Goal: Task Accomplishment & Management: Manage account settings

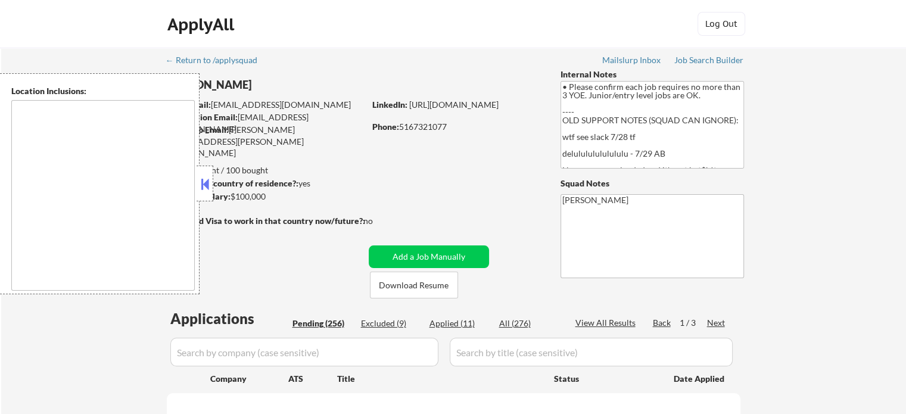
type textarea "[US_STATE], [GEOGRAPHIC_DATA] [GEOGRAPHIC_DATA], [GEOGRAPHIC_DATA] [GEOGRAPHIC_…"
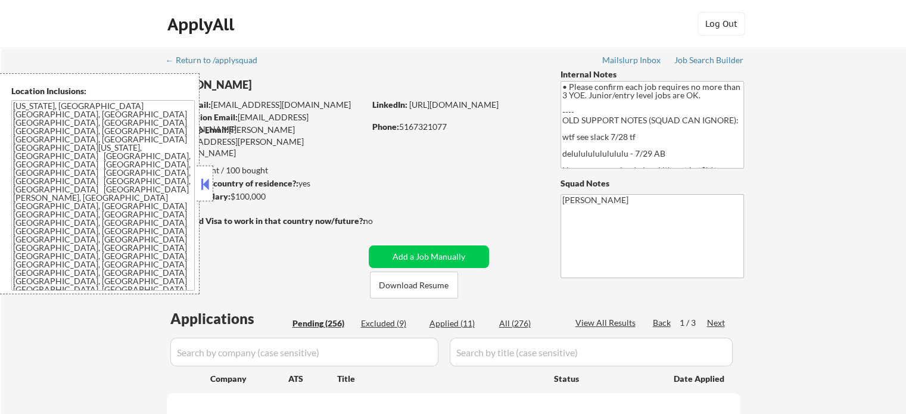
select select ""pending""
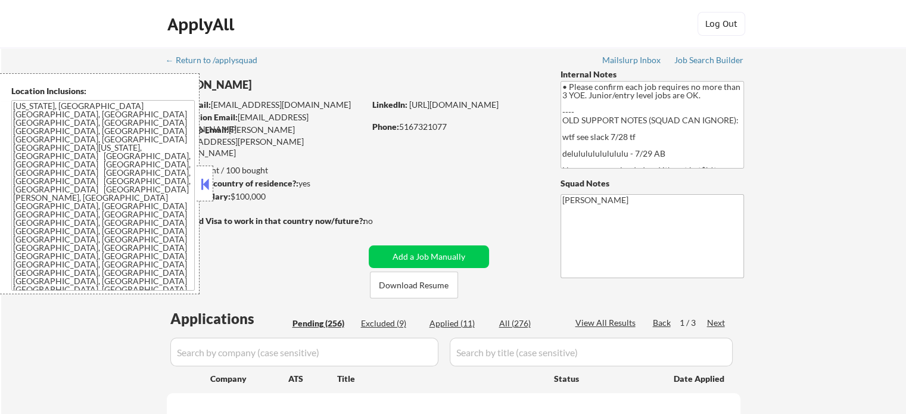
select select ""pending""
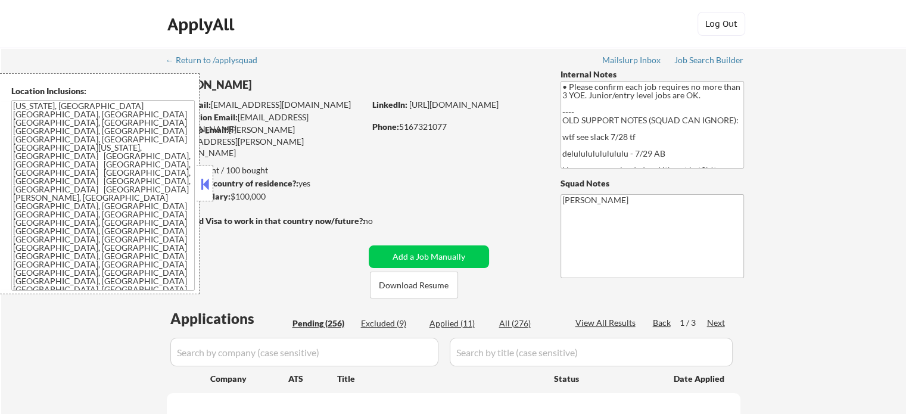
select select ""pending""
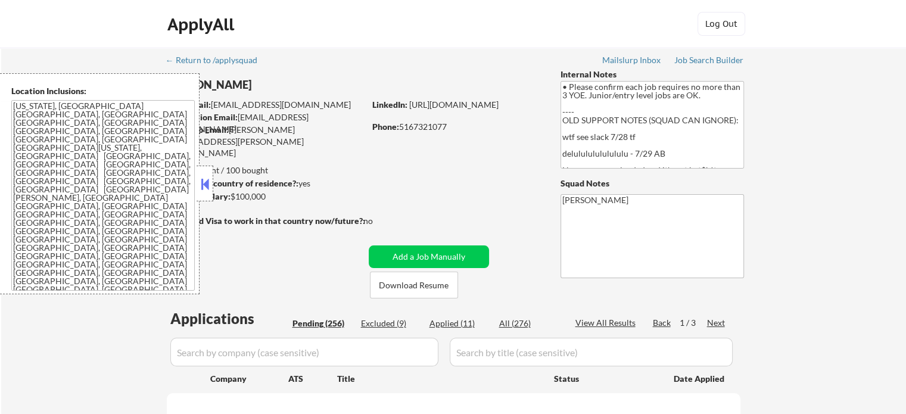
select select ""pending""
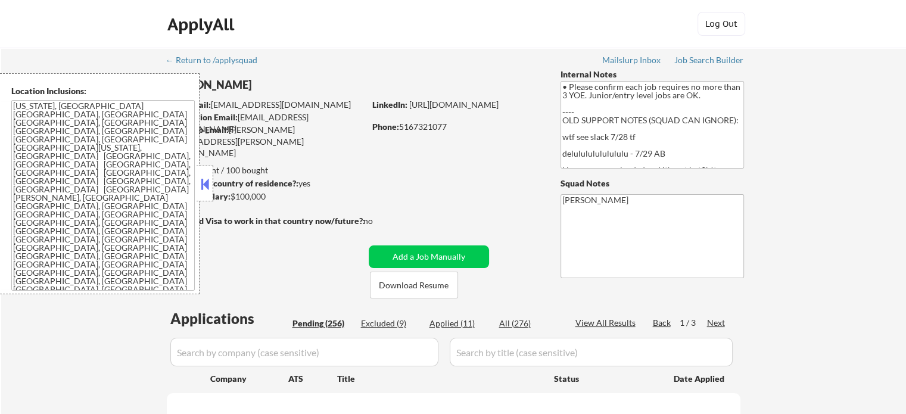
select select ""pending""
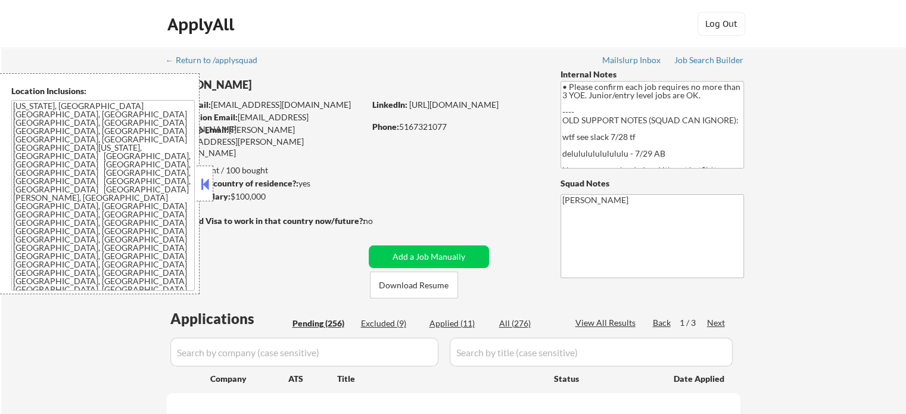
select select ""pending""
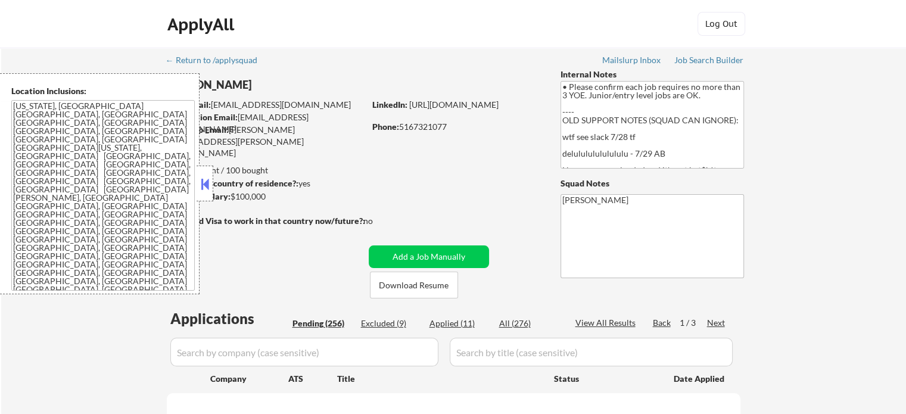
select select ""pending""
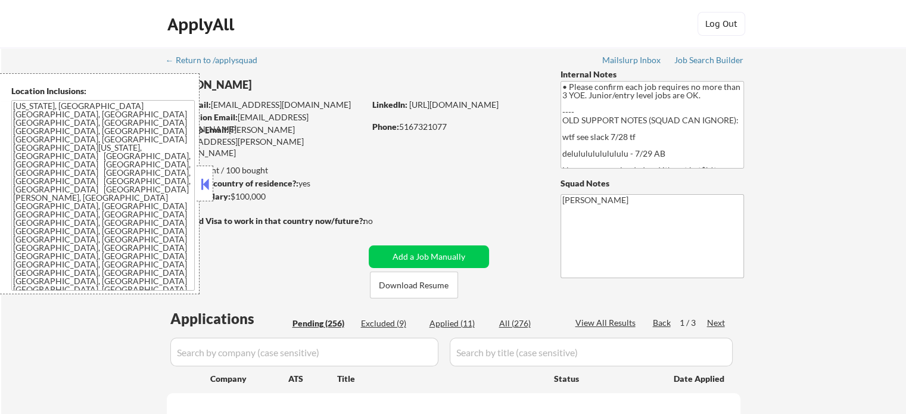
select select ""pending""
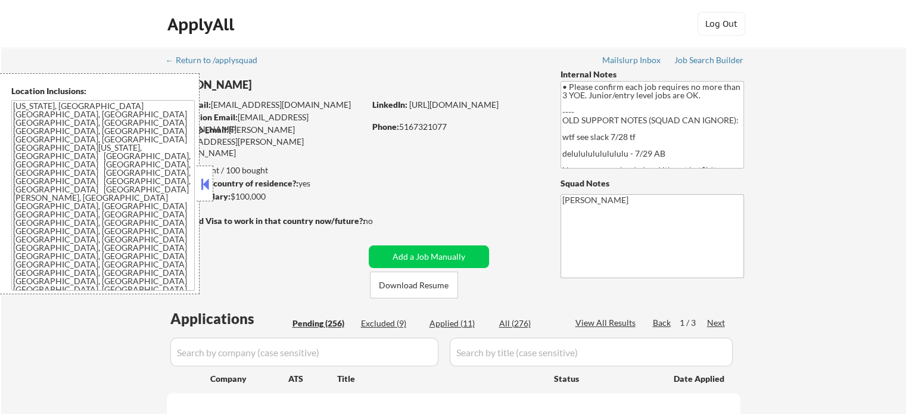
select select ""pending""
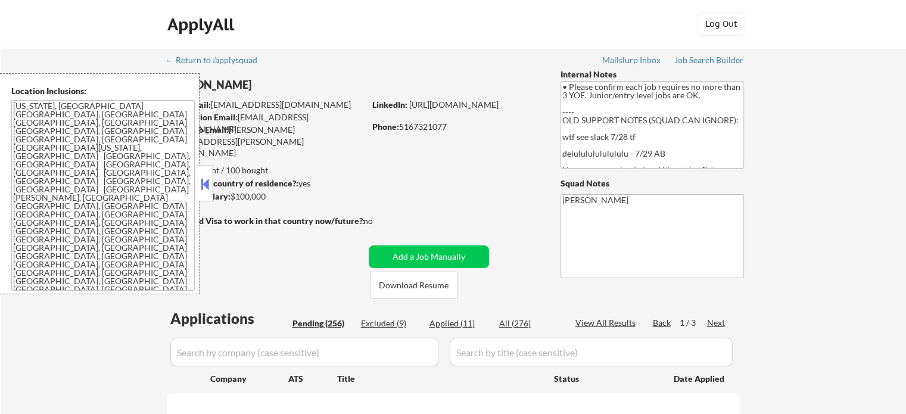
select select ""pending""
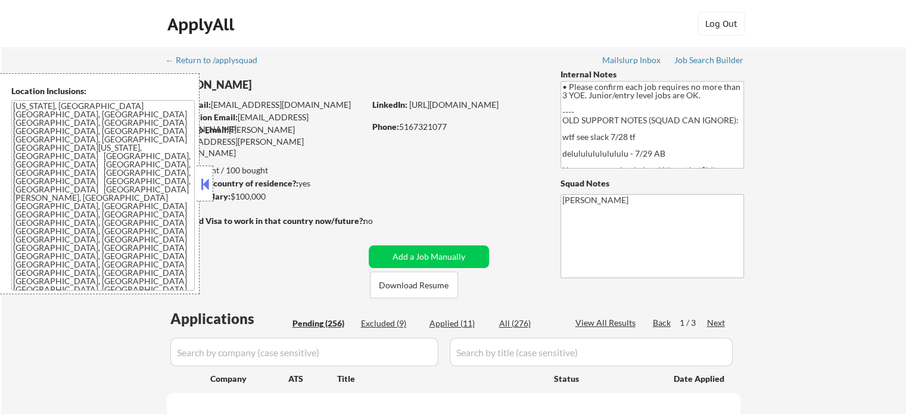
select select ""pending""
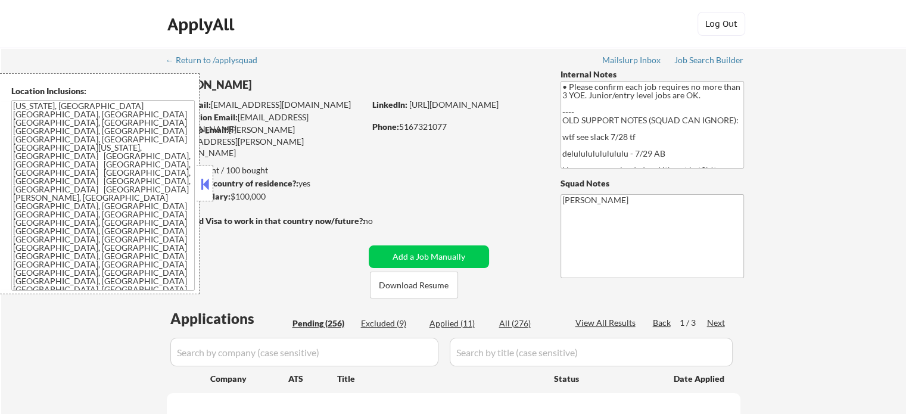
select select ""pending""
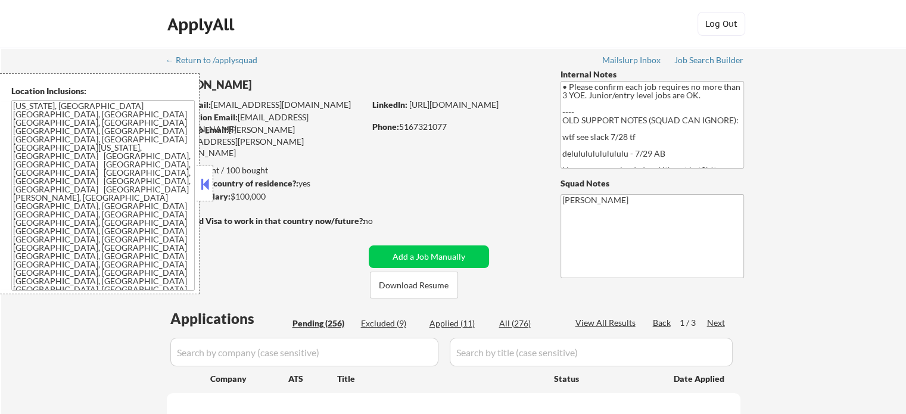
select select ""pending""
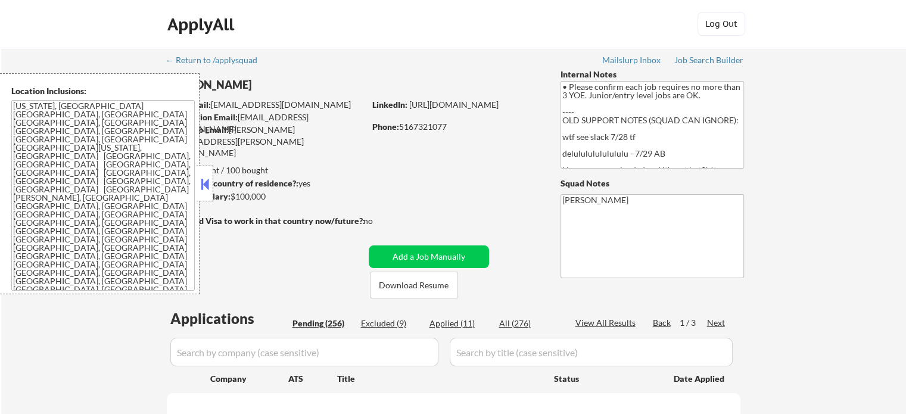
select select ""pending""
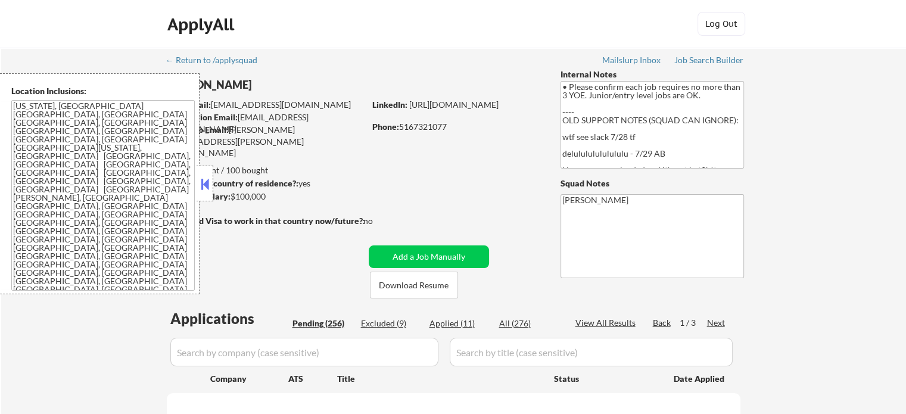
select select ""pending""
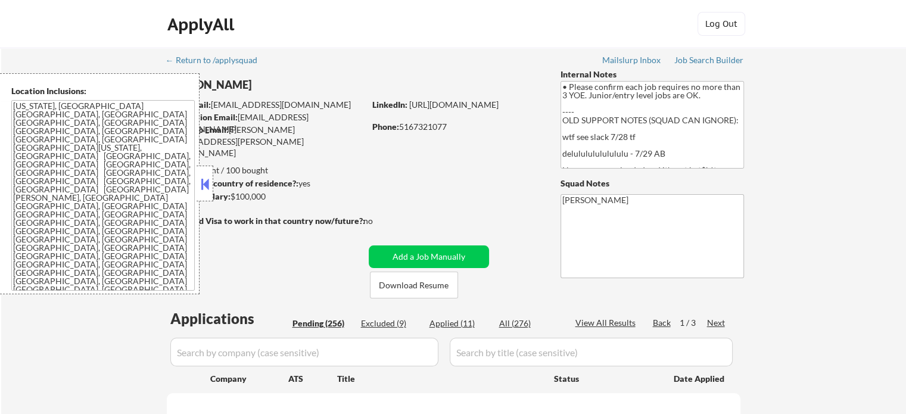
select select ""pending""
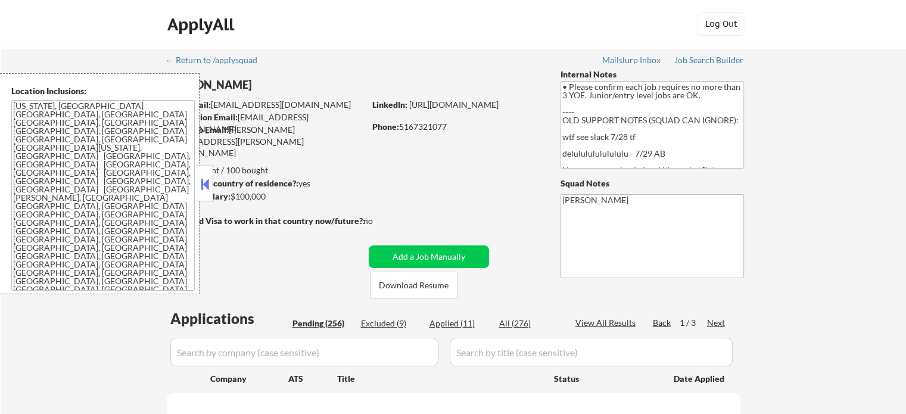
select select ""pending""
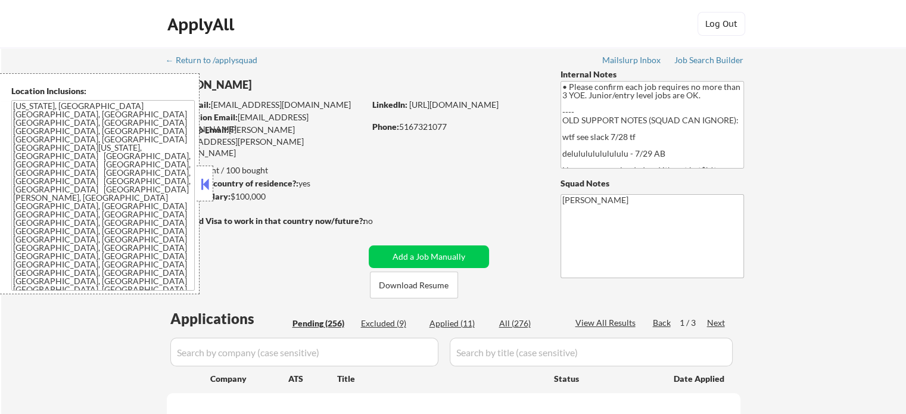
select select ""pending""
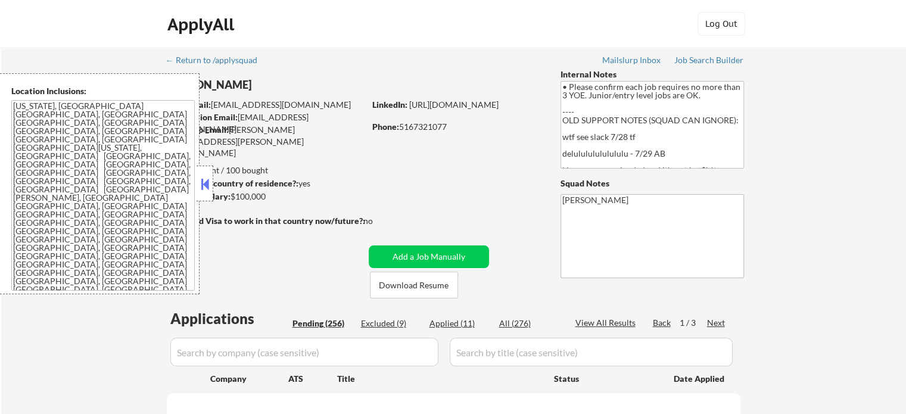
select select ""pending""
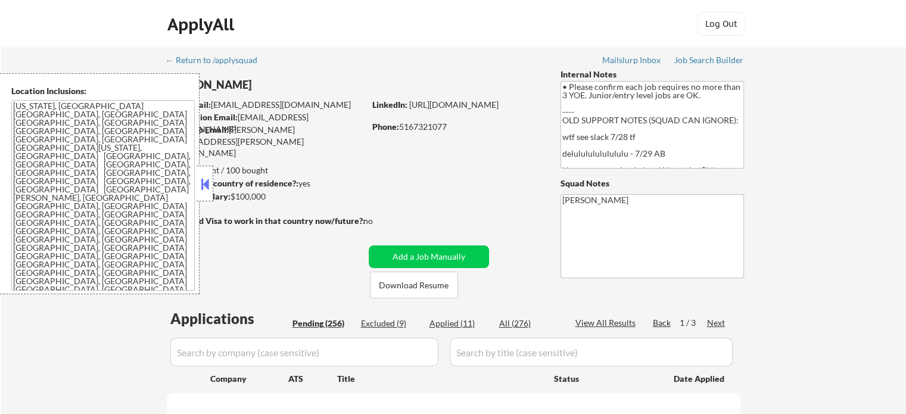
select select ""pending""
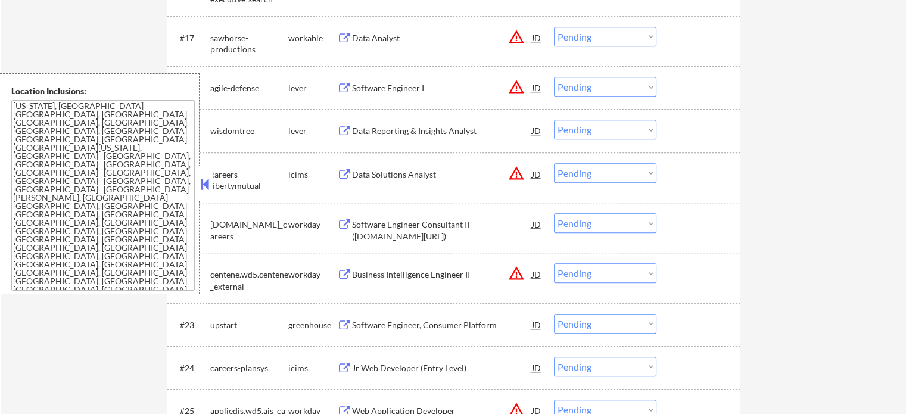
scroll to position [1100, 0]
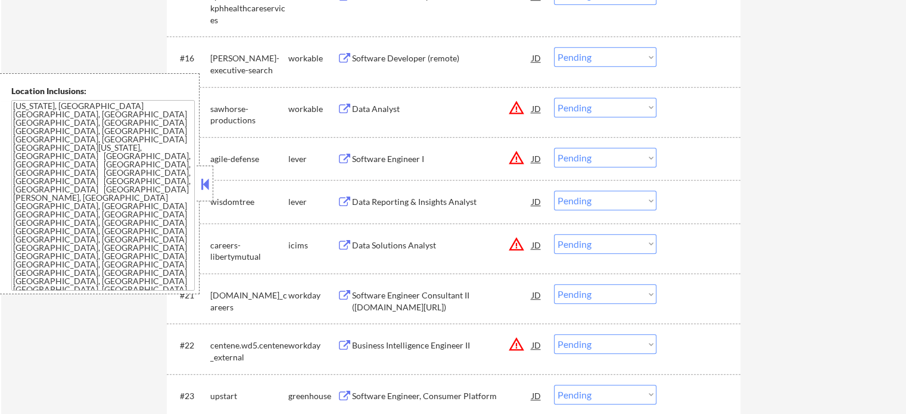
click at [383, 112] on div "Data Analyst" at bounding box center [442, 109] width 180 height 12
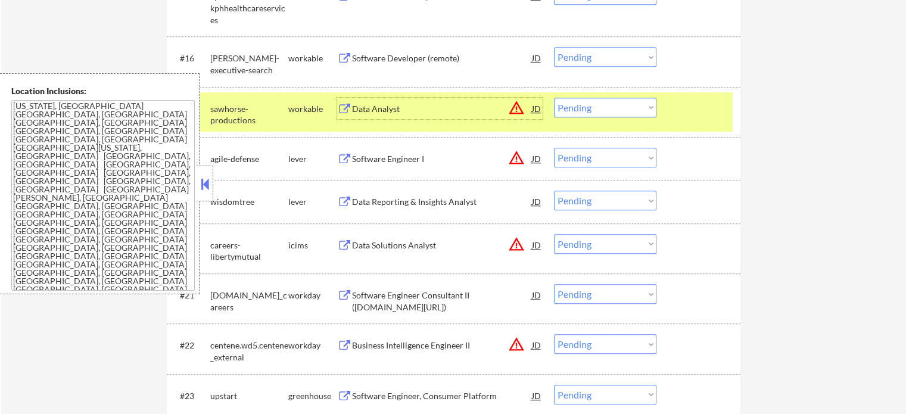
click at [682, 114] on div at bounding box center [699, 108] width 52 height 21
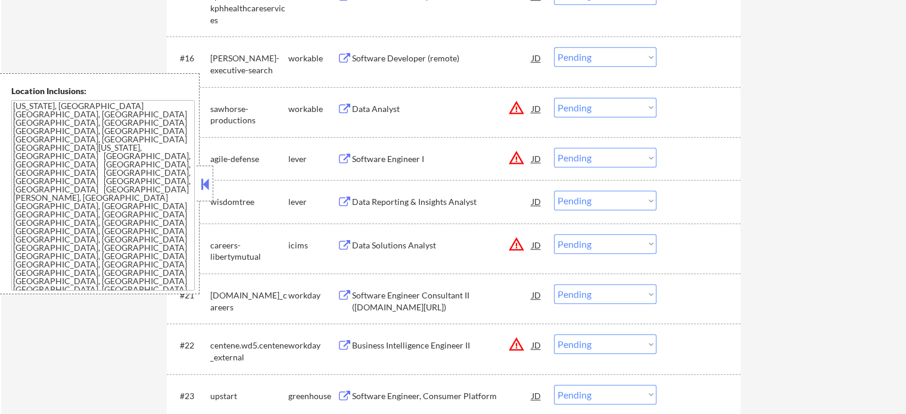
click at [401, 56] on div "Software Developer (remote)" at bounding box center [442, 58] width 180 height 12
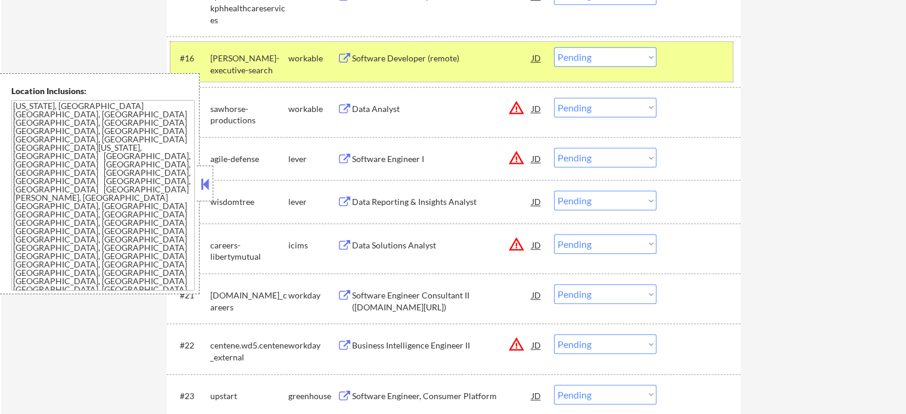
click at [684, 53] on div at bounding box center [699, 57] width 52 height 21
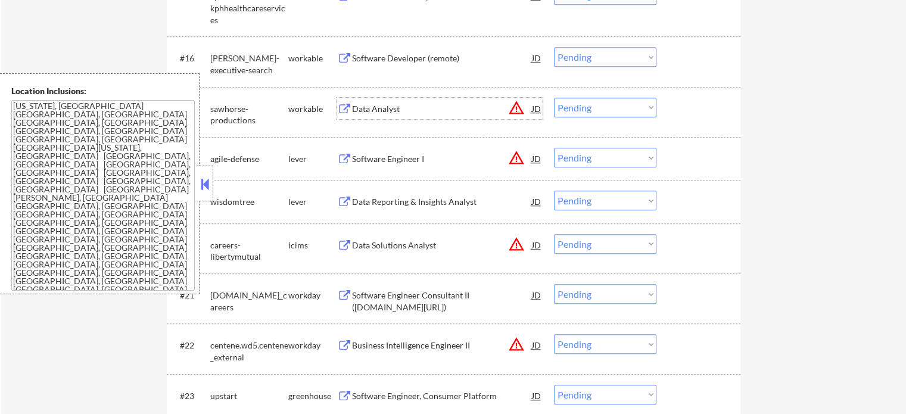
click at [383, 113] on div "Data Analyst" at bounding box center [442, 109] width 180 height 12
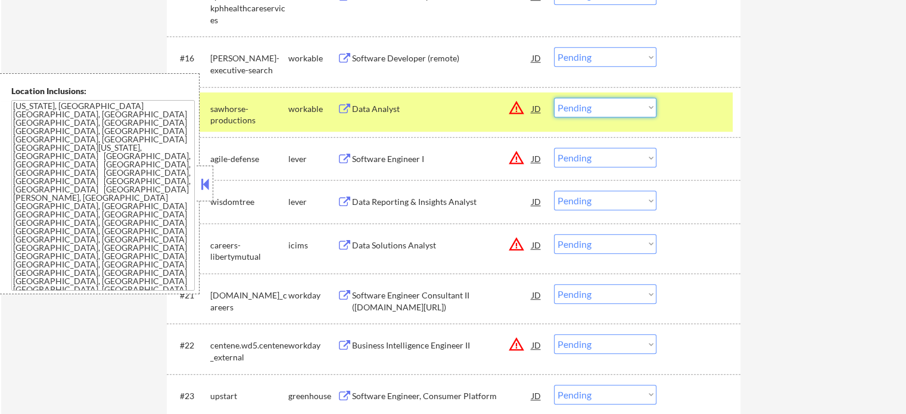
click at [595, 105] on select "Choose an option... Pending Applied Excluded (Questions) Excluded (Expired) Exc…" at bounding box center [605, 108] width 102 height 20
click at [554, 98] on select "Choose an option... Pending Applied Excluded (Questions) Excluded (Expired) Exc…" at bounding box center [605, 108] width 102 height 20
click at [688, 108] on div at bounding box center [699, 108] width 52 height 21
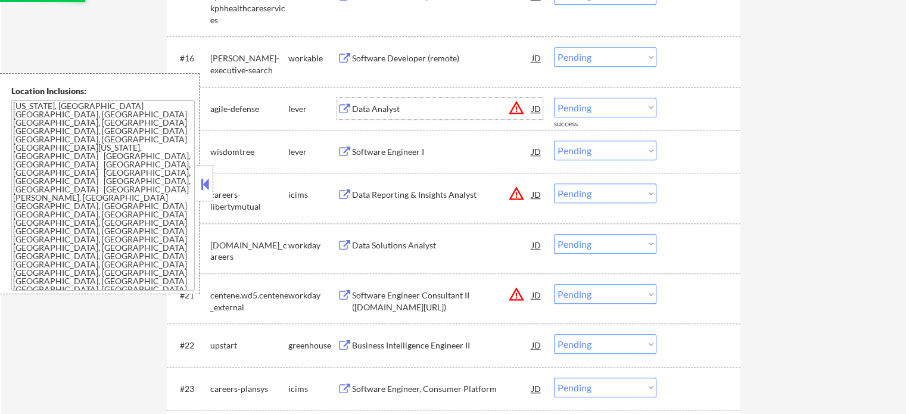
click at [400, 106] on div "Data Analyst" at bounding box center [442, 109] width 180 height 12
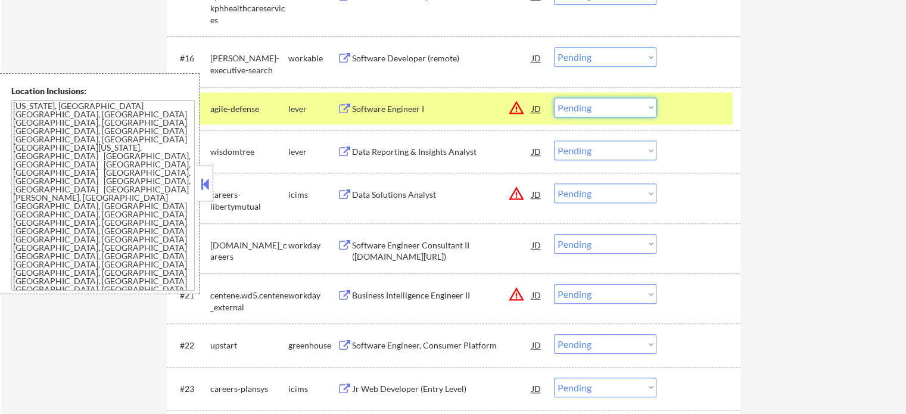
click at [617, 106] on select "Choose an option... Pending Applied Excluded (Questions) Excluded (Expired) Exc…" at bounding box center [605, 108] width 102 height 20
click at [554, 98] on select "Choose an option... Pending Applied Excluded (Questions) Excluded (Expired) Exc…" at bounding box center [605, 108] width 102 height 20
click at [697, 107] on div at bounding box center [699, 108] width 52 height 21
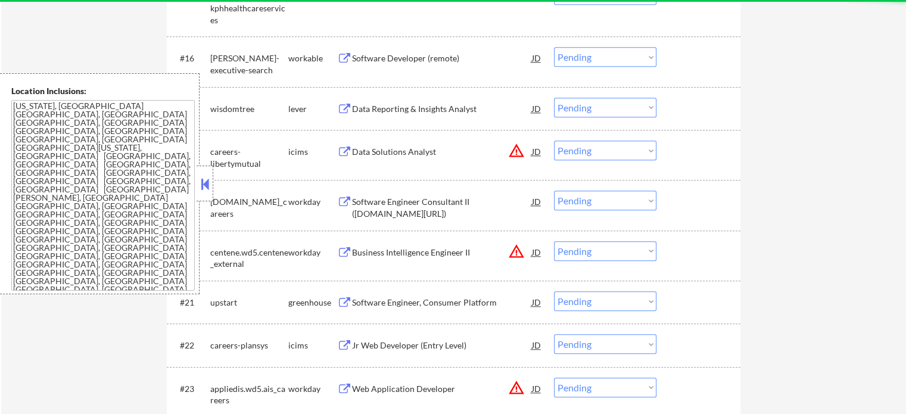
click at [383, 107] on div "Data Reporting & Insights Analyst" at bounding box center [442, 109] width 180 height 12
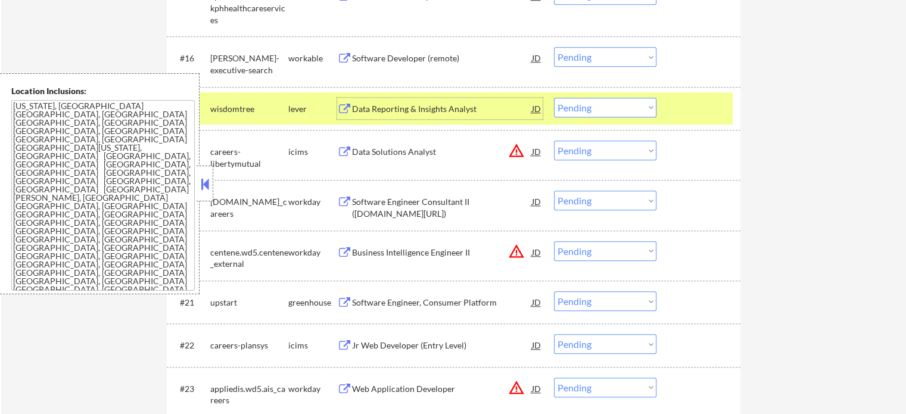
click at [598, 116] on select "Choose an option... Pending Applied Excluded (Questions) Excluded (Expired) Exc…" at bounding box center [605, 108] width 102 height 20
click at [554, 98] on select "Choose an option... Pending Applied Excluded (Questions) Excluded (Expired) Exc…" at bounding box center [605, 108] width 102 height 20
click at [700, 113] on div at bounding box center [699, 108] width 52 height 21
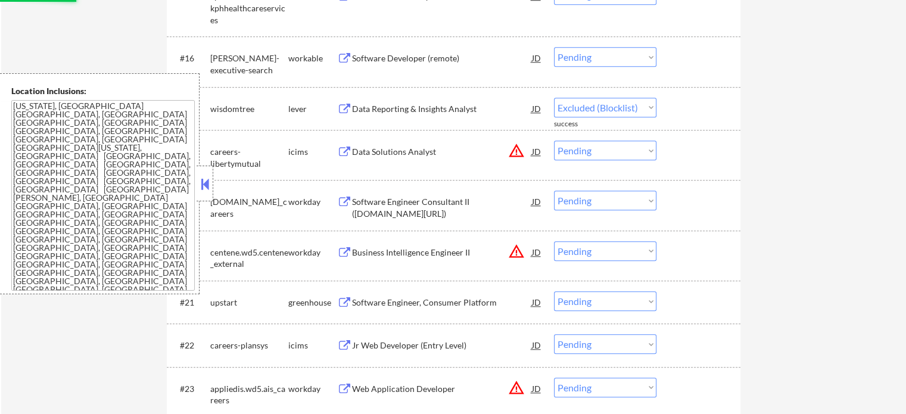
select select ""pending""
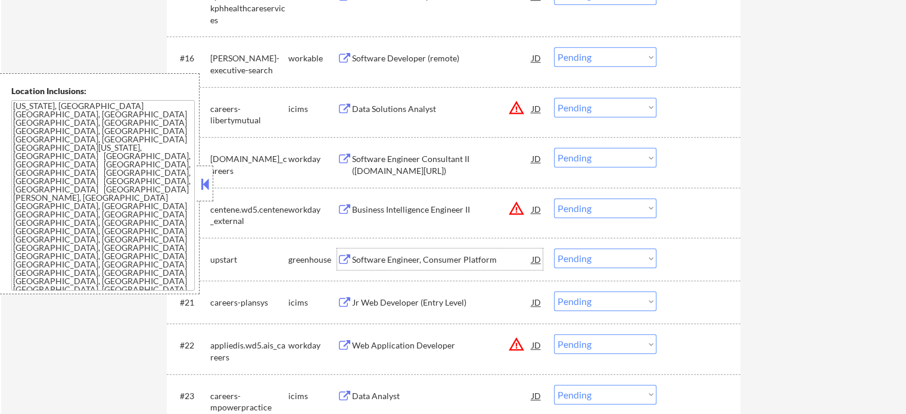
click at [397, 258] on div "Software Engineer, Consumer Platform" at bounding box center [442, 260] width 180 height 12
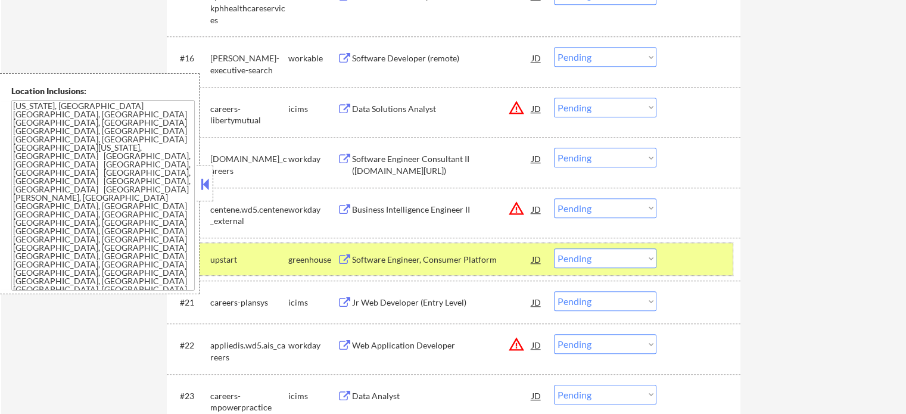
click at [676, 255] on div at bounding box center [699, 258] width 52 height 21
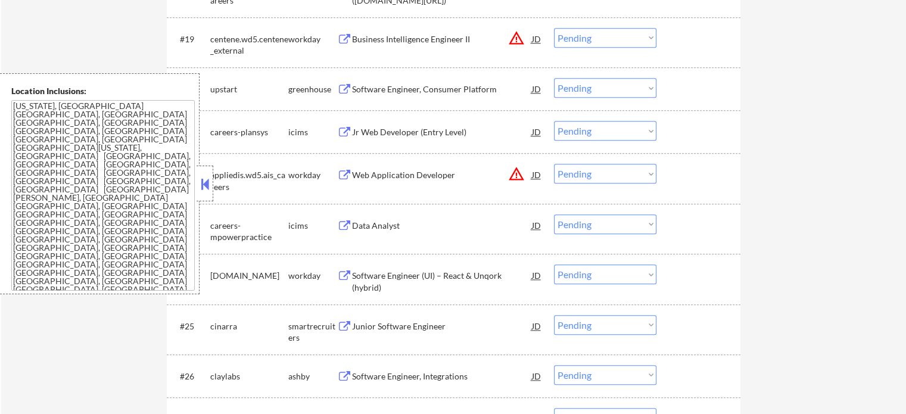
scroll to position [1339, 0]
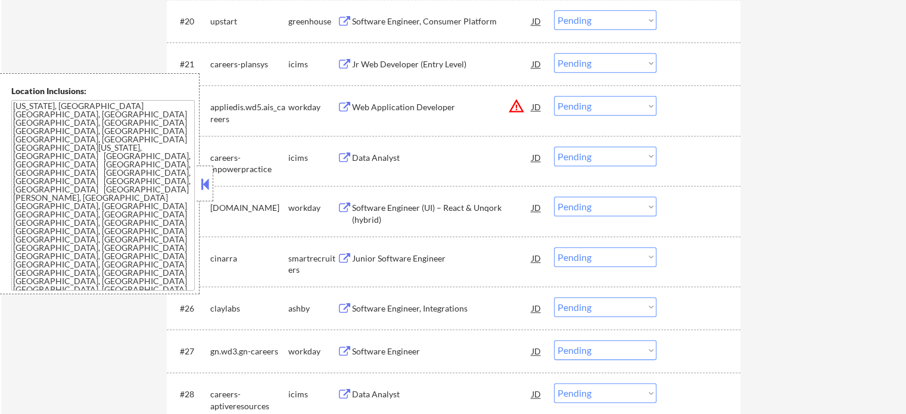
click at [386, 250] on div "Junior Software Engineer" at bounding box center [442, 257] width 180 height 21
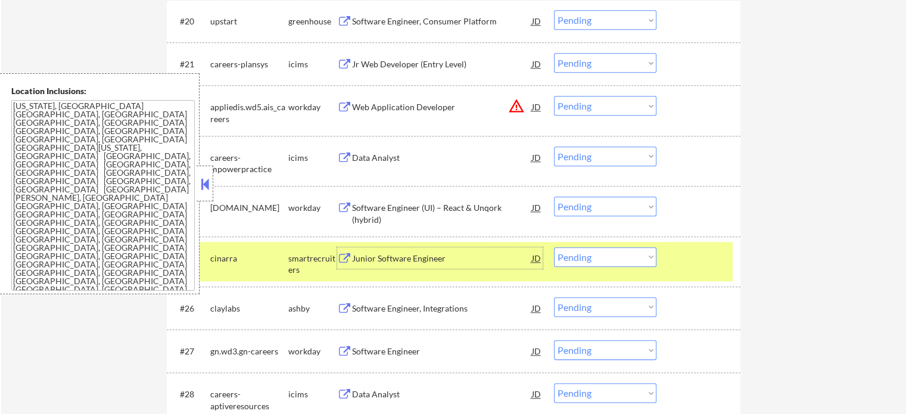
click at [634, 259] on select "Choose an option... Pending Applied Excluded (Questions) Excluded (Expired) Exc…" at bounding box center [605, 257] width 102 height 20
click at [554, 247] on select "Choose an option... Pending Applied Excluded (Questions) Excluded (Expired) Exc…" at bounding box center [605, 257] width 102 height 20
click at [687, 257] on div at bounding box center [699, 257] width 52 height 21
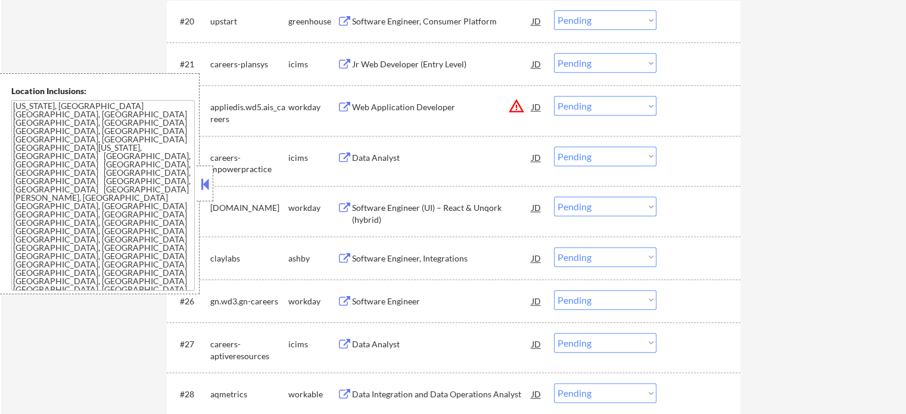
click at [370, 257] on div "Software Engineer, Integrations" at bounding box center [442, 258] width 180 height 12
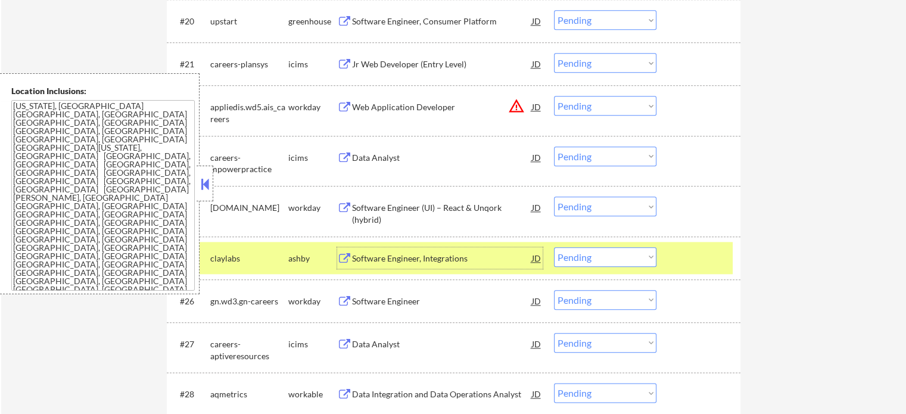
click at [600, 254] on select "Choose an option... Pending Applied Excluded (Questions) Excluded (Expired) Exc…" at bounding box center [605, 257] width 102 height 20
click at [554, 247] on select "Choose an option... Pending Applied Excluded (Questions) Excluded (Expired) Exc…" at bounding box center [605, 257] width 102 height 20
click at [684, 258] on div at bounding box center [699, 257] width 52 height 21
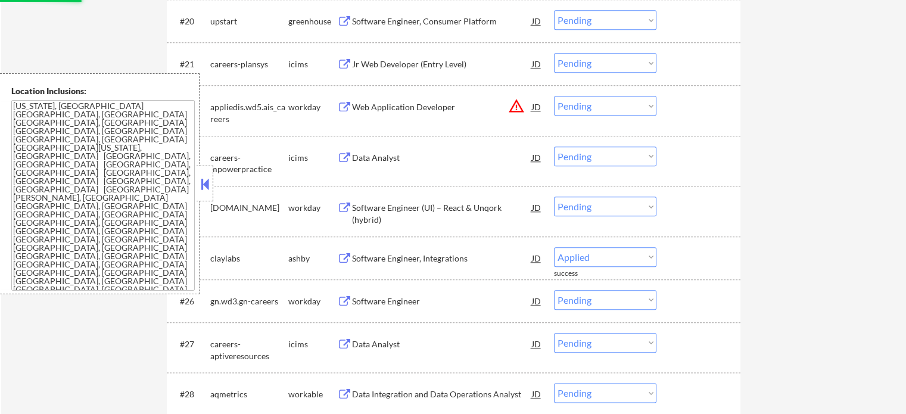
select select ""pending""
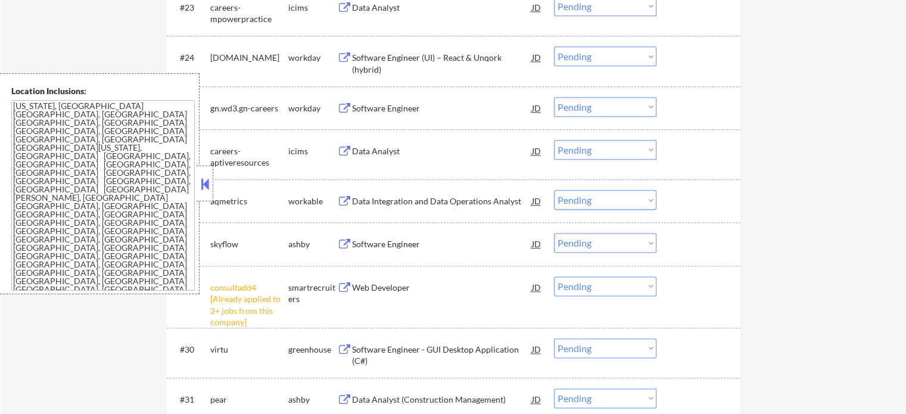
scroll to position [1517, 0]
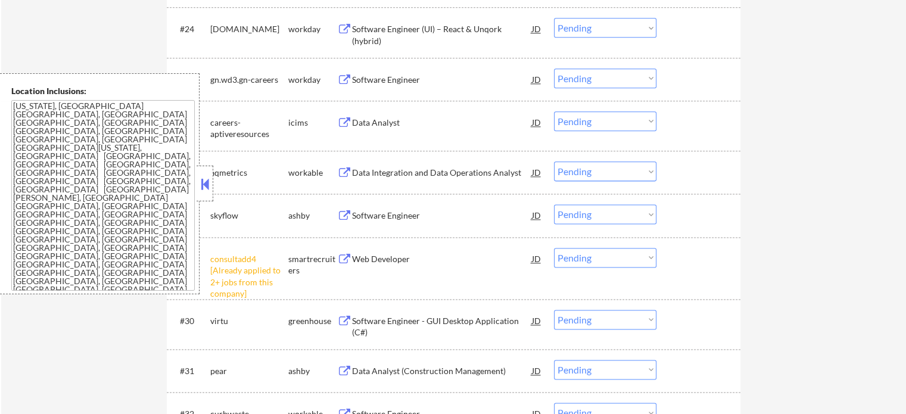
click at [586, 261] on select "Choose an option... Pending Applied Excluded (Questions) Excluded (Expired) Exc…" at bounding box center [605, 258] width 102 height 20
click at [554, 248] on select "Choose an option... Pending Applied Excluded (Questions) Excluded (Expired) Exc…" at bounding box center [605, 258] width 102 height 20
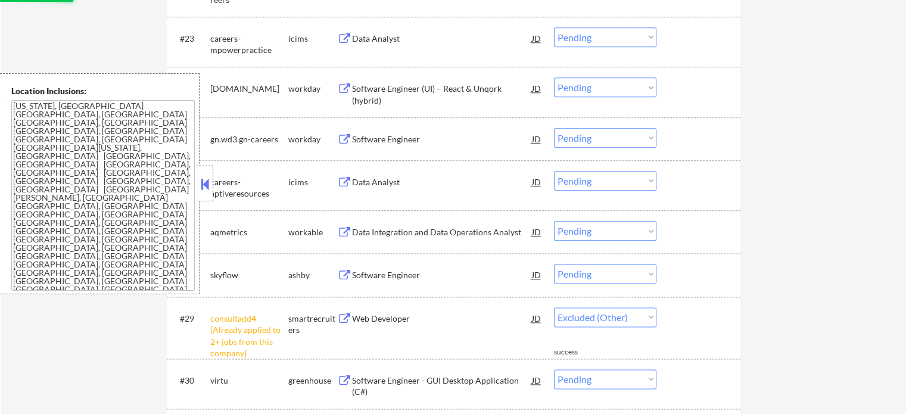
select select ""pending""
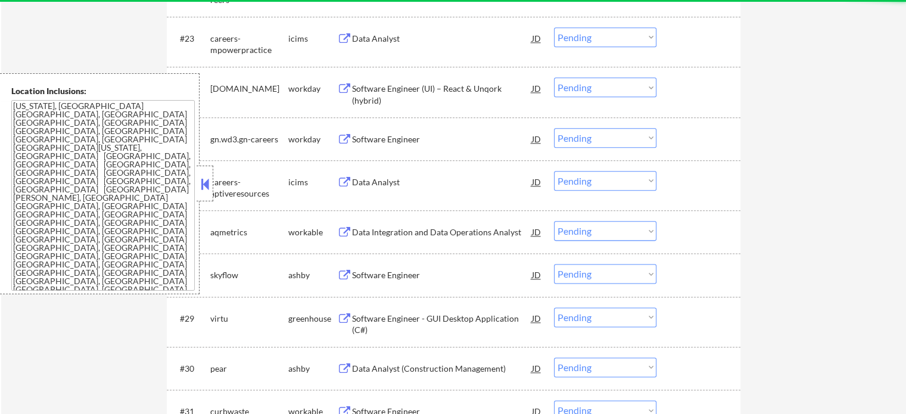
click at [401, 230] on div "Data Integration and Data Operations Analyst" at bounding box center [442, 232] width 180 height 12
